Goal: Task Accomplishment & Management: Use online tool/utility

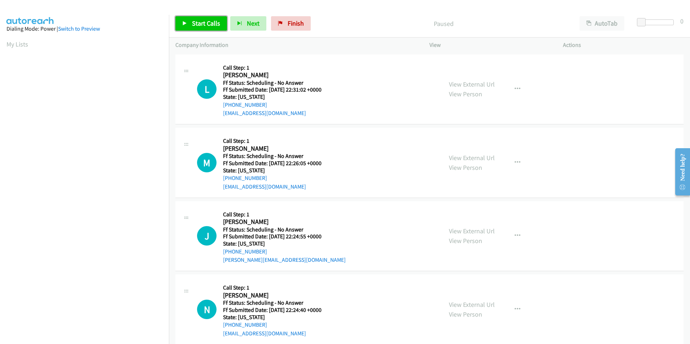
click at [206, 21] on span "Start Calls" at bounding box center [206, 23] width 28 height 8
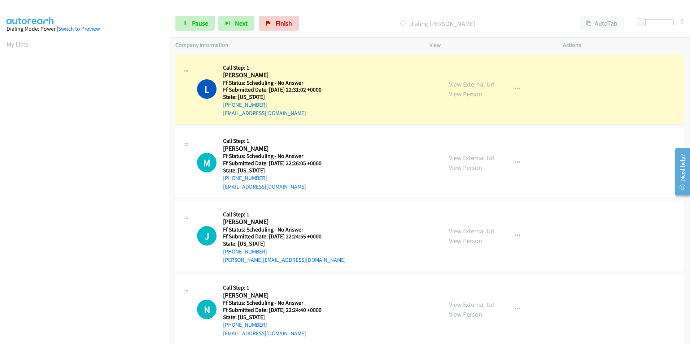
click at [457, 87] on link "View External Url" at bounding box center [472, 84] width 46 height 8
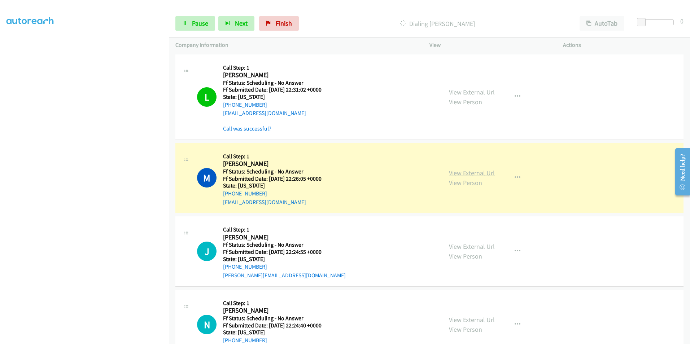
click at [466, 172] on link "View External Url" at bounding box center [472, 173] width 46 height 8
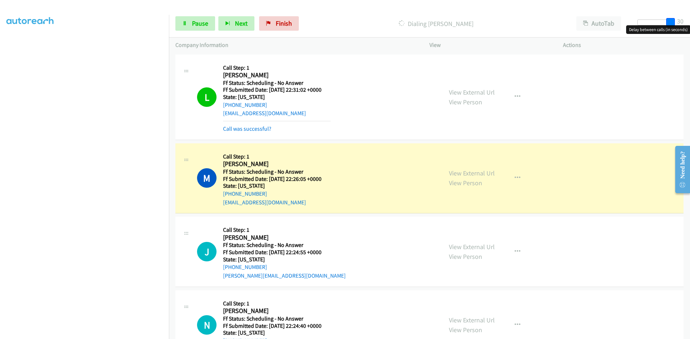
drag, startPoint x: 646, startPoint y: 23, endPoint x: 683, endPoint y: 23, distance: 37.5
click at [683, 23] on div "Start Calls Pause Next Finish Dialing Mike Thompson AutoTab AutoTab 30" at bounding box center [429, 24] width 521 height 28
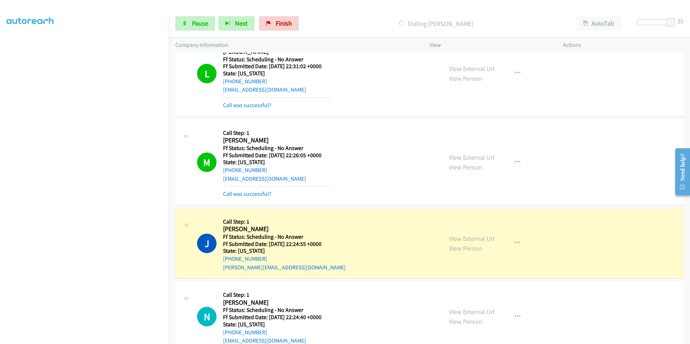
scroll to position [72, 0]
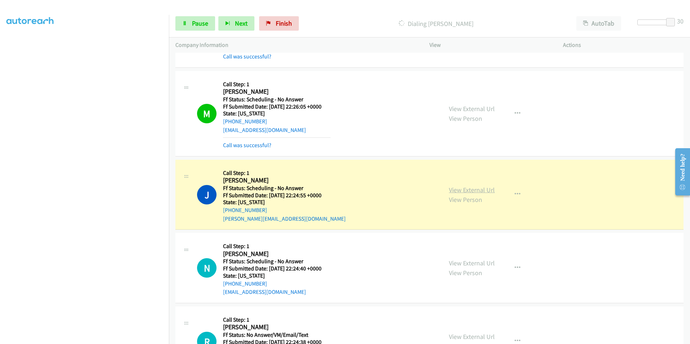
click at [470, 192] on link "View External Url" at bounding box center [472, 190] width 46 height 8
drag, startPoint x: 671, startPoint y: 20, endPoint x: 571, endPoint y: 145, distance: 160.3
click at [625, 20] on div "Start Calls Pause Next Finish Dialing Jane Dickinson AutoTab AutoTab 0" at bounding box center [429, 24] width 521 height 28
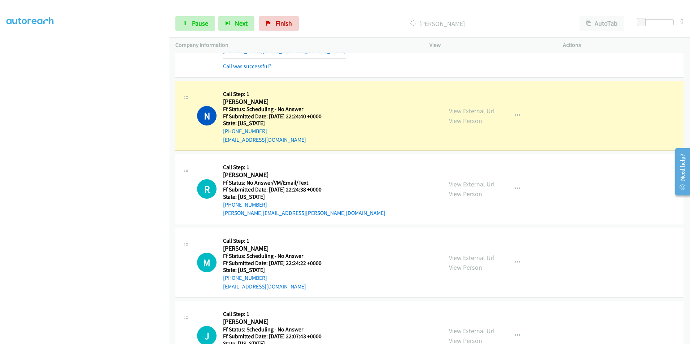
scroll to position [253, 0]
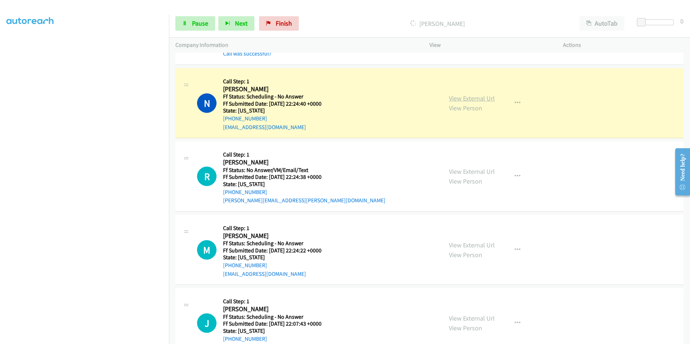
click at [451, 97] on link "View External Url" at bounding box center [472, 98] width 46 height 8
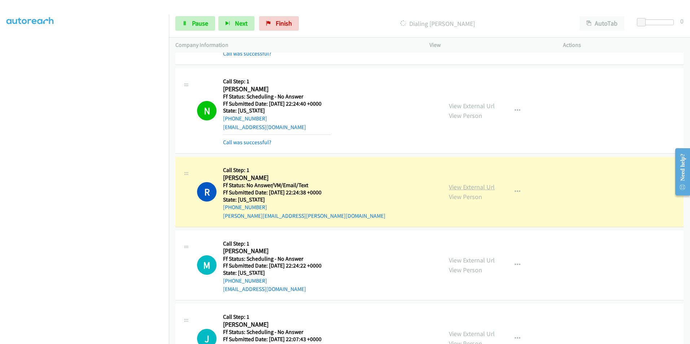
click at [472, 186] on link "View External Url" at bounding box center [472, 187] width 46 height 8
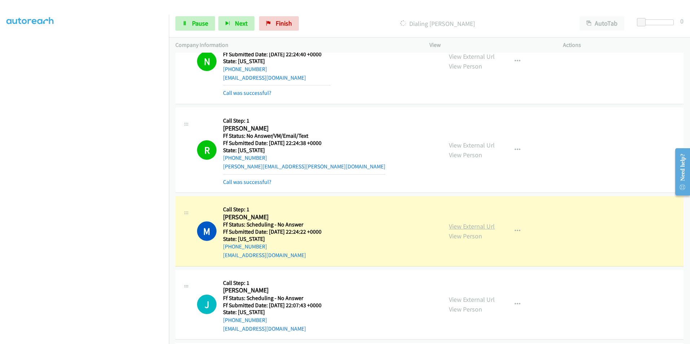
scroll to position [325, 0]
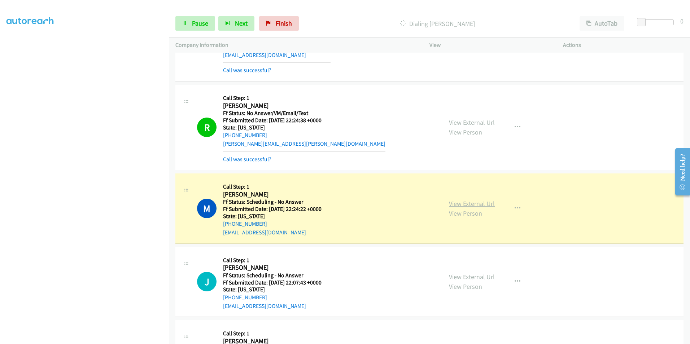
click at [459, 201] on link "View External Url" at bounding box center [472, 204] width 46 height 8
click at [477, 206] on link "View External Url" at bounding box center [472, 204] width 46 height 8
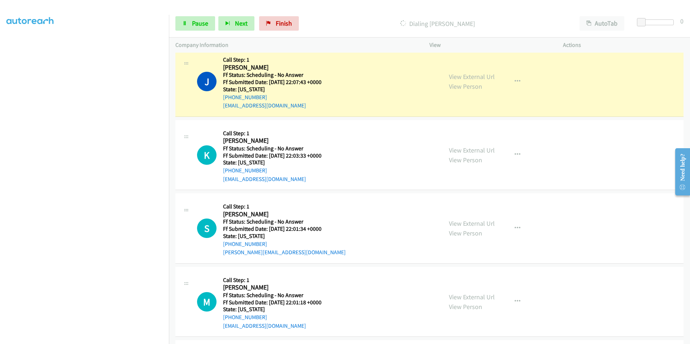
scroll to position [541, 0]
click at [458, 73] on link "View External Url" at bounding box center [472, 76] width 46 height 8
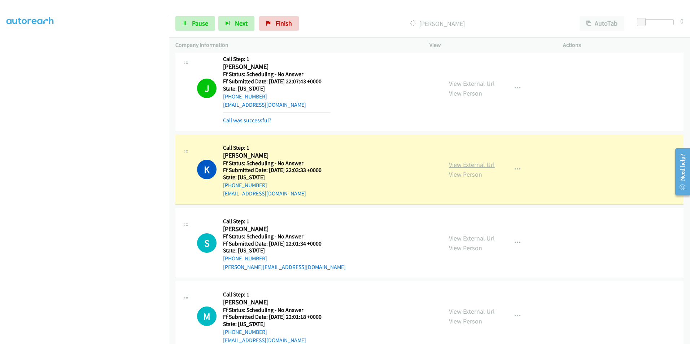
click at [467, 166] on link "View External Url" at bounding box center [472, 165] width 46 height 8
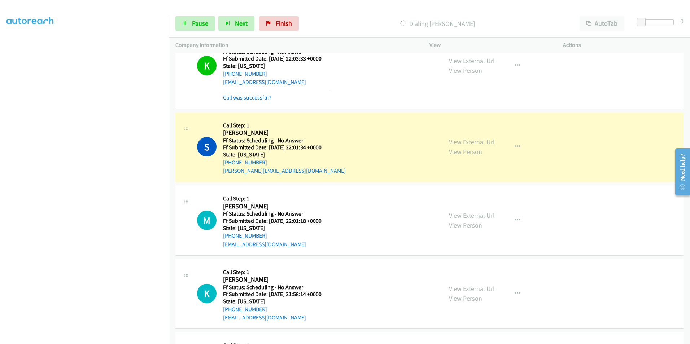
scroll to position [686, 0]
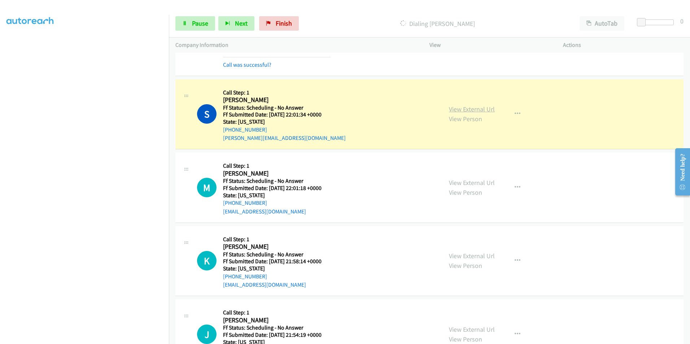
click at [475, 105] on link "View External Url" at bounding box center [472, 109] width 46 height 8
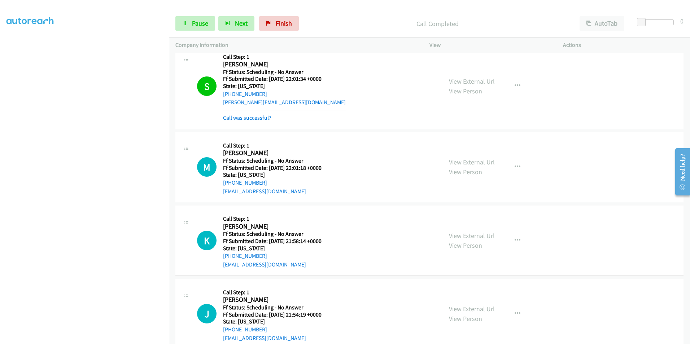
scroll to position [722, 0]
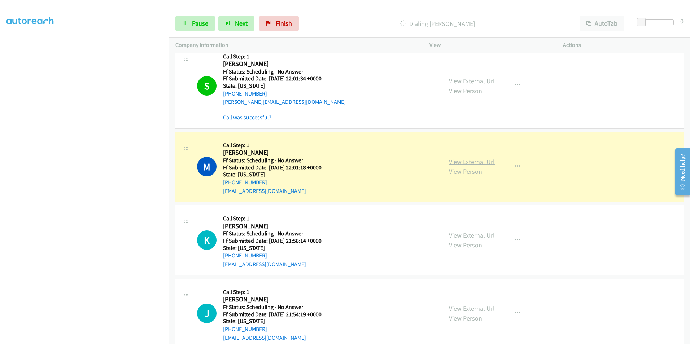
click at [472, 165] on link "View External Url" at bounding box center [472, 162] width 46 height 8
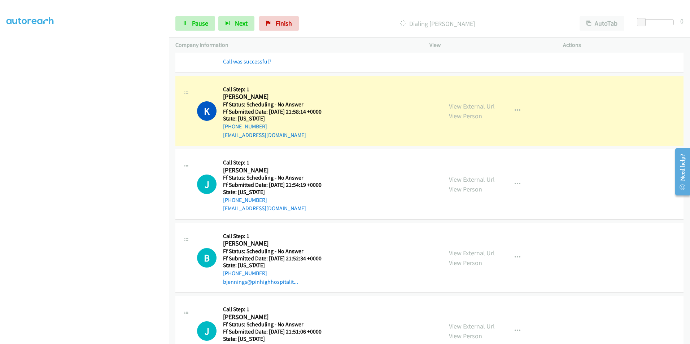
scroll to position [866, 0]
click at [469, 109] on link "View External Url" at bounding box center [472, 107] width 46 height 8
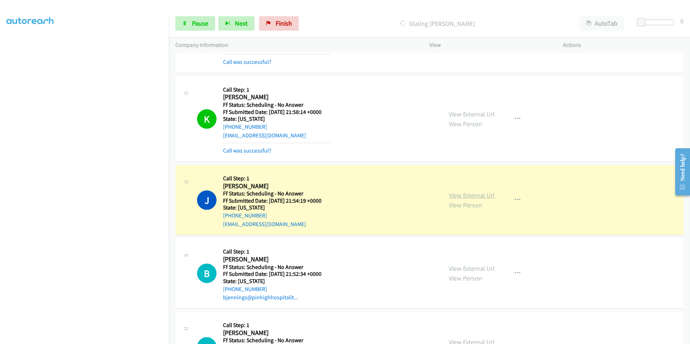
click at [474, 195] on link "View External Url" at bounding box center [472, 195] width 46 height 8
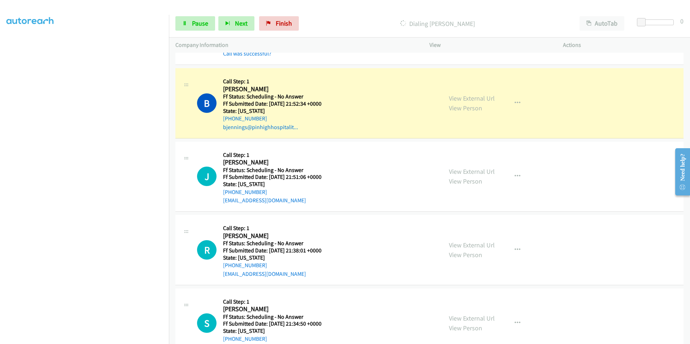
scroll to position [1047, 0]
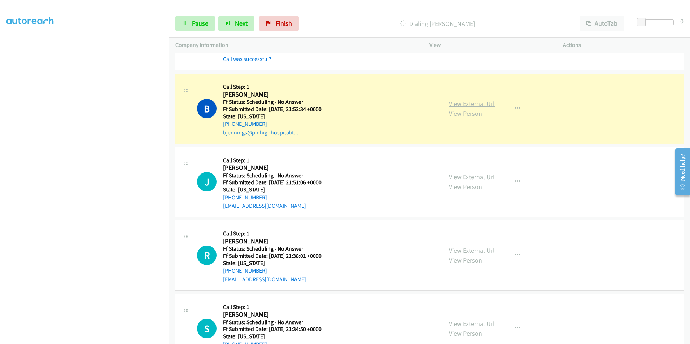
click at [471, 104] on link "View External Url" at bounding box center [472, 104] width 46 height 8
click at [461, 106] on link "View External Url" at bounding box center [472, 104] width 46 height 8
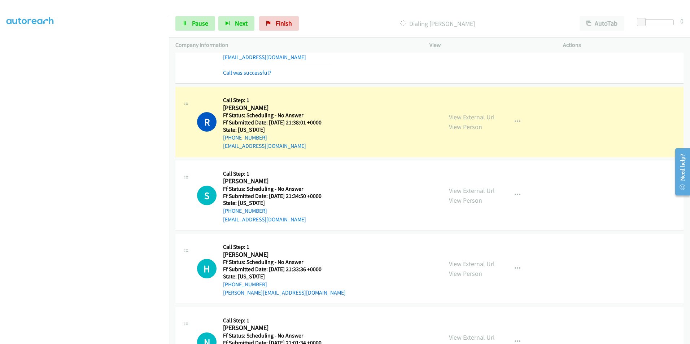
scroll to position [1155, 0]
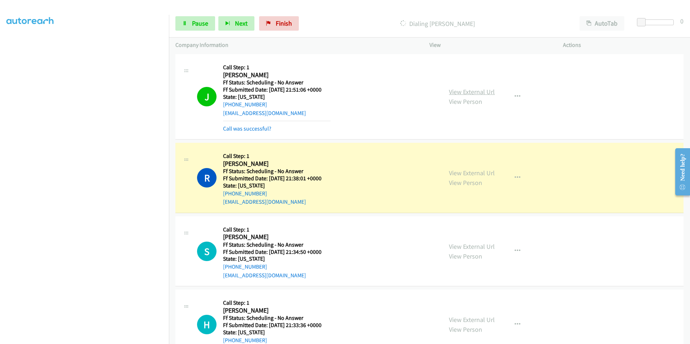
click at [482, 91] on link "View External Url" at bounding box center [472, 92] width 46 height 8
click at [484, 177] on link "View External Url" at bounding box center [472, 173] width 46 height 8
click at [201, 24] on span "Pause" at bounding box center [200, 23] width 16 height 8
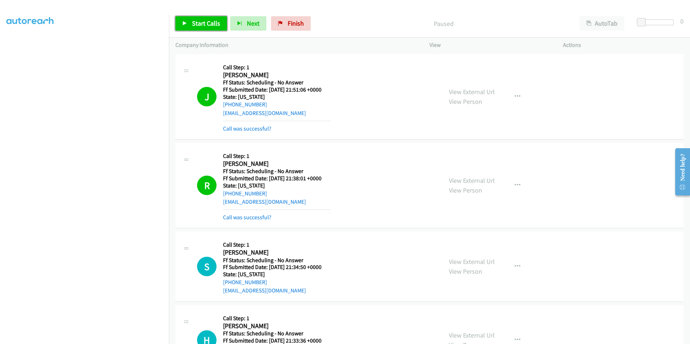
click at [193, 22] on span "Start Calls" at bounding box center [206, 23] width 28 height 8
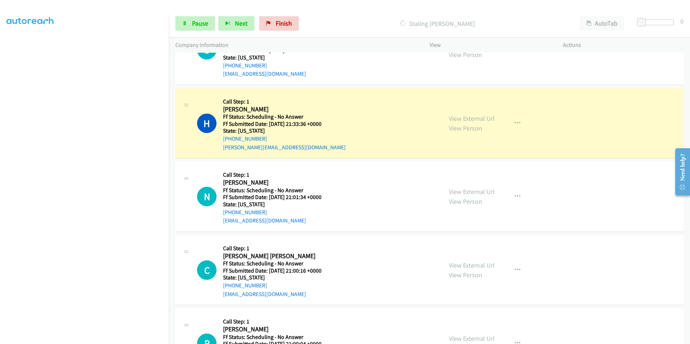
scroll to position [1372, 0]
click at [464, 120] on link "View External Url" at bounding box center [472, 119] width 46 height 8
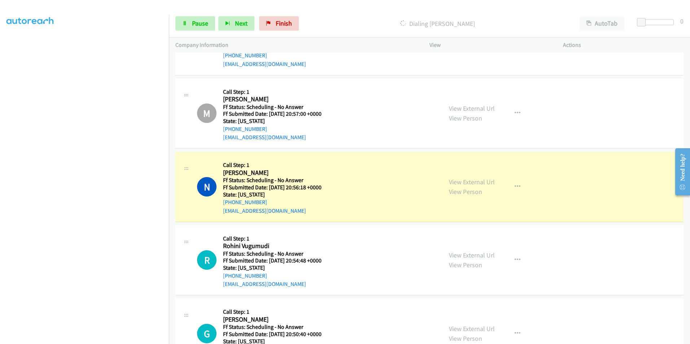
scroll to position [1733, 0]
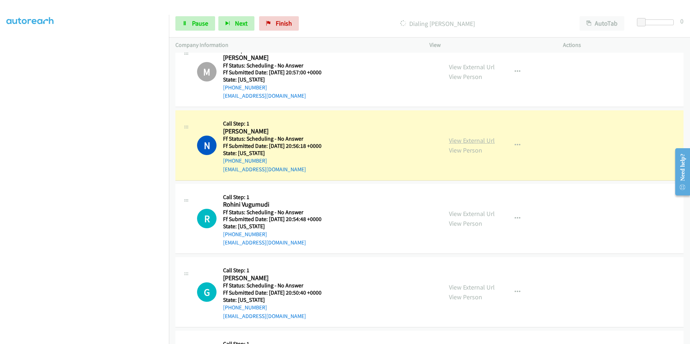
click at [477, 138] on link "View External Url" at bounding box center [472, 140] width 46 height 8
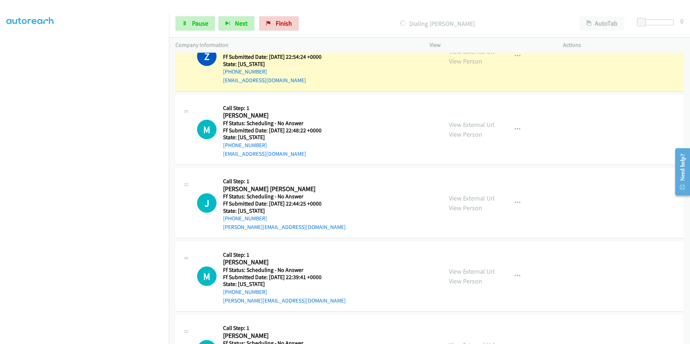
scroll to position [2022, 0]
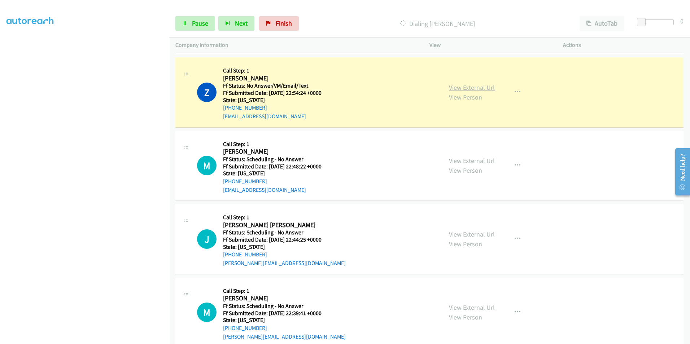
click at [466, 87] on link "View External Url" at bounding box center [472, 87] width 46 height 8
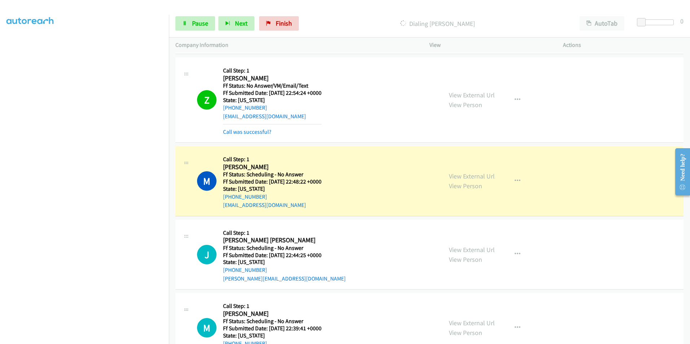
click at [472, 181] on div "View External Url View Person" at bounding box center [472, 180] width 46 height 19
click at [469, 177] on link "View External Url" at bounding box center [472, 176] width 46 height 8
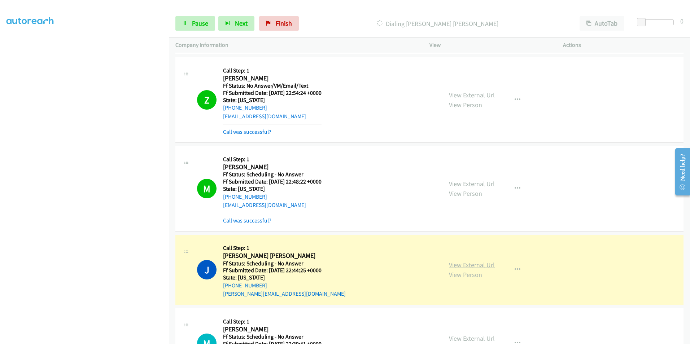
click at [475, 261] on link "View External Url" at bounding box center [472, 265] width 46 height 8
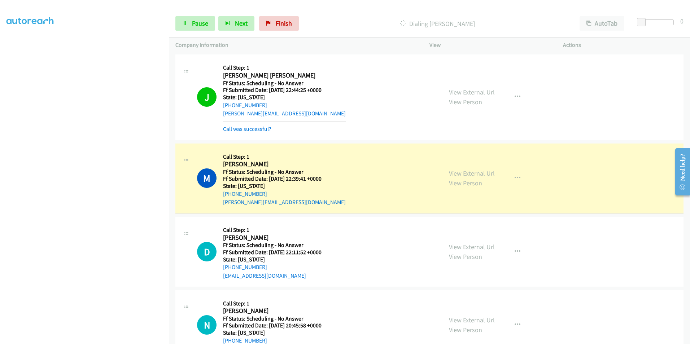
scroll to position [2238, 0]
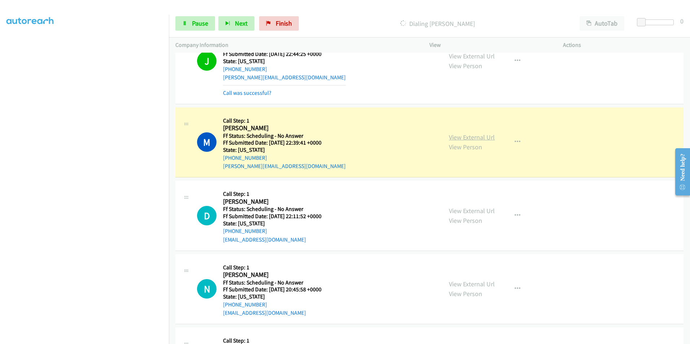
click at [449, 138] on link "View External Url" at bounding box center [472, 137] width 46 height 8
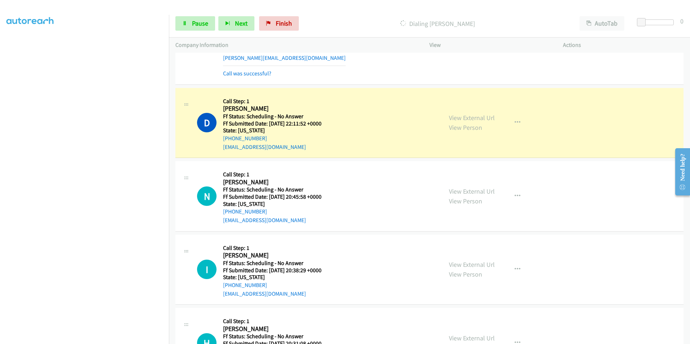
scroll to position [2383, 0]
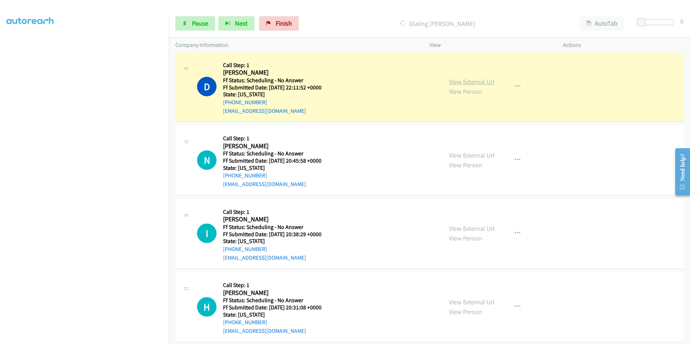
click at [475, 83] on link "View External Url" at bounding box center [472, 82] width 46 height 8
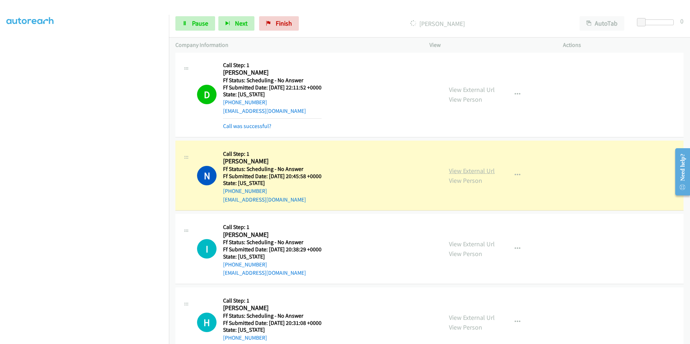
click at [486, 172] on link "View External Url" at bounding box center [472, 171] width 46 height 8
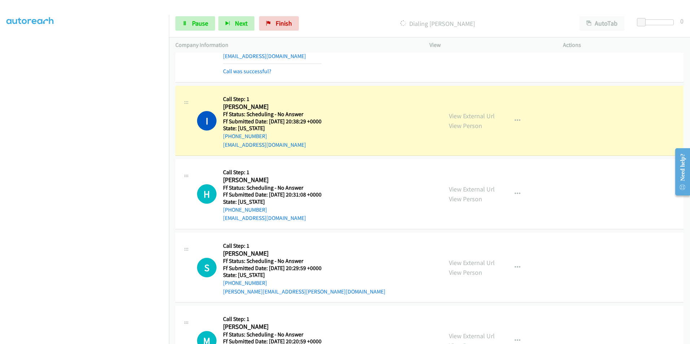
scroll to position [2527, 0]
click at [468, 114] on link "View External Url" at bounding box center [472, 115] width 46 height 8
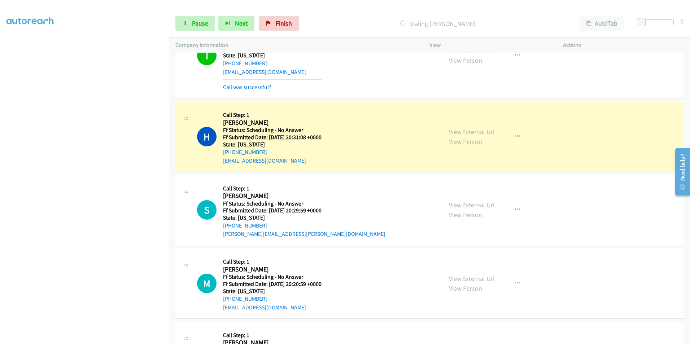
scroll to position [2635, 0]
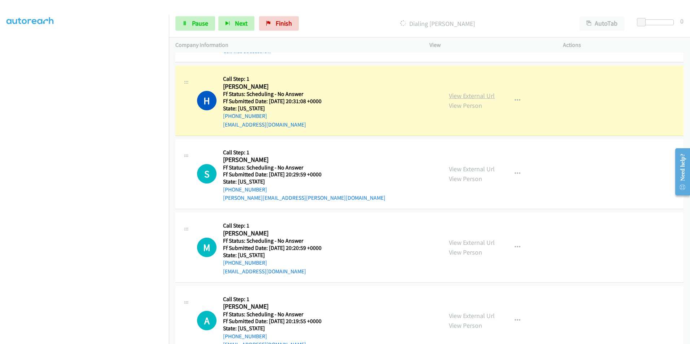
click at [462, 93] on link "View External Url" at bounding box center [472, 96] width 46 height 8
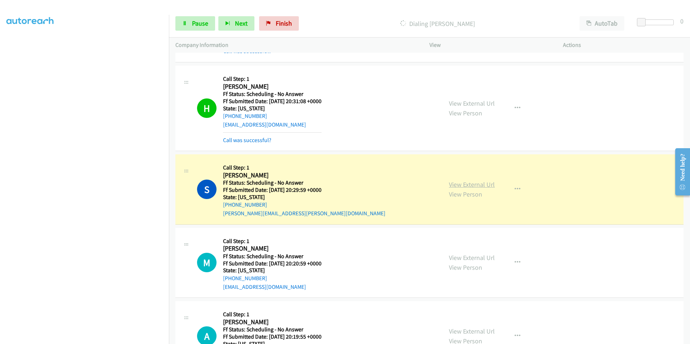
click at [482, 187] on link "View External Url" at bounding box center [472, 184] width 46 height 8
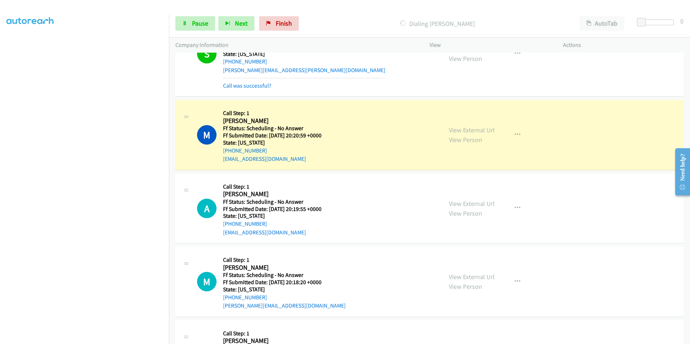
scroll to position [2816, 0]
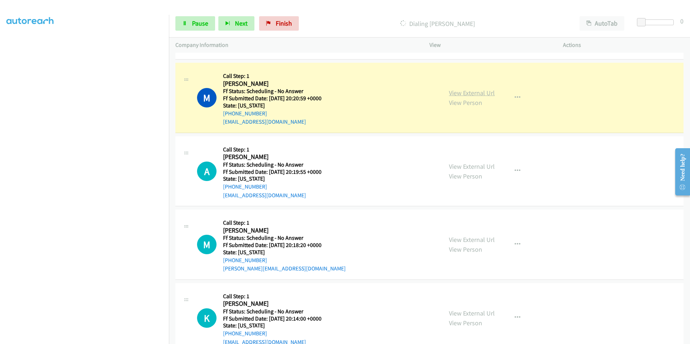
click at [466, 95] on link "View External Url" at bounding box center [472, 93] width 46 height 8
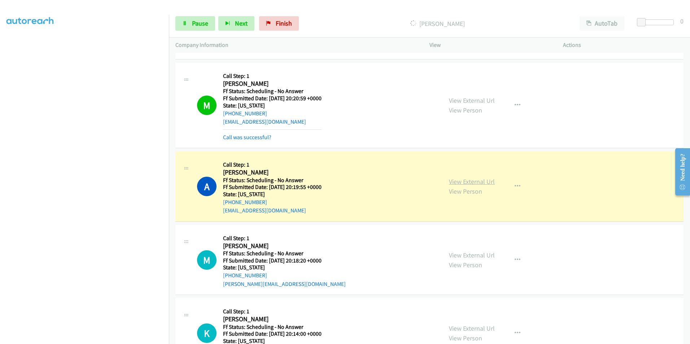
click at [485, 185] on link "View External Url" at bounding box center [472, 182] width 46 height 8
click at [228, 129] on div "Callback Scheduled Call Step: 1 Matea Acero America/Denver Ff Status: Schedulin…" at bounding box center [272, 105] width 99 height 72
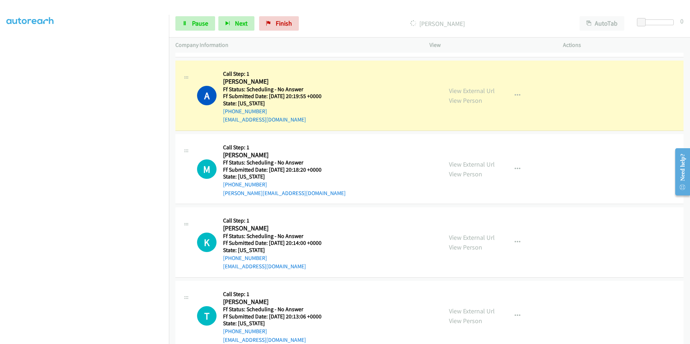
scroll to position [2924, 0]
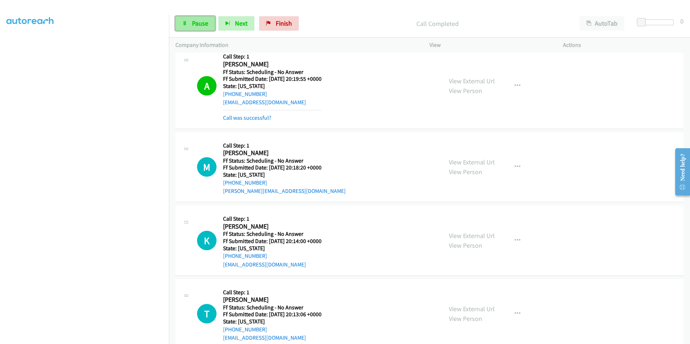
click at [208, 22] on span "Pause" at bounding box center [200, 23] width 16 height 8
click at [303, 31] on div "Start Calls Pause Next Finish Paused AutoTab AutoTab 0" at bounding box center [429, 24] width 521 height 28
drag, startPoint x: 292, startPoint y: 24, endPoint x: 275, endPoint y: 4, distance: 26.4
click at [291, 24] on span "Finish" at bounding box center [296, 23] width 16 height 8
